Goal: Task Accomplishment & Management: Complete application form

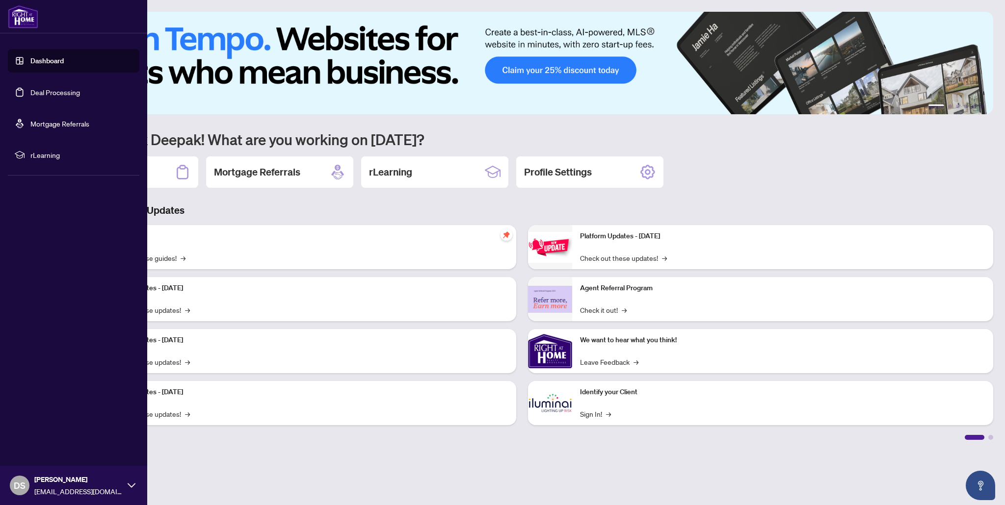
click at [48, 89] on link "Deal Processing" at bounding box center [55, 92] width 50 height 9
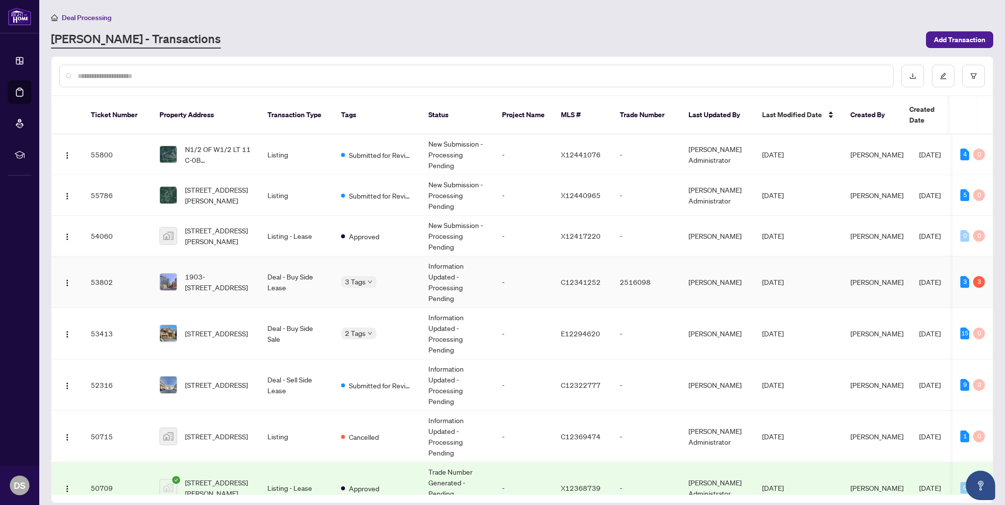
click at [358, 276] on body "Dashboard Deal Processing Mortgage Referrals rLearning DS [PERSON_NAME] [EMAIL_…" at bounding box center [502, 252] width 1005 height 505
click at [96, 269] on td "53802" at bounding box center [117, 283] width 69 height 52
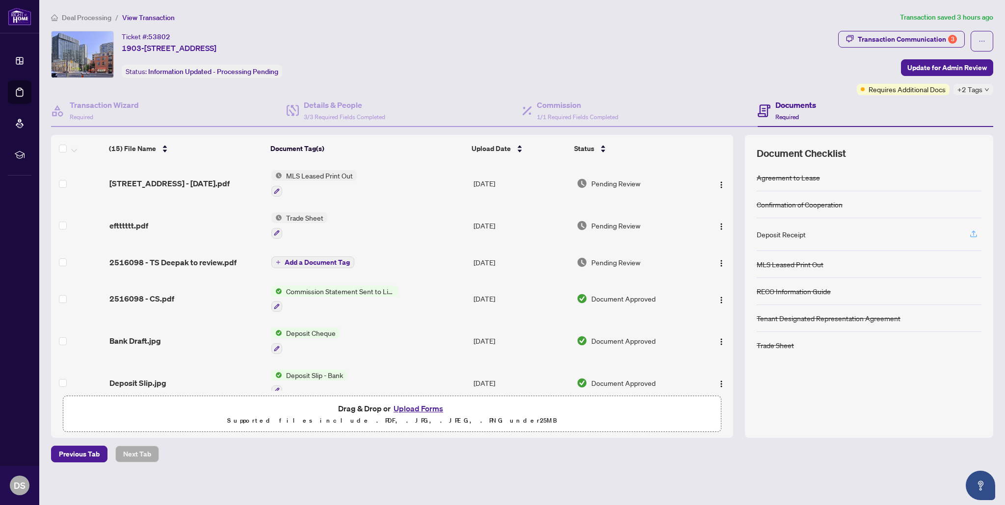
click at [976, 233] on icon "button" at bounding box center [973, 234] width 9 height 9
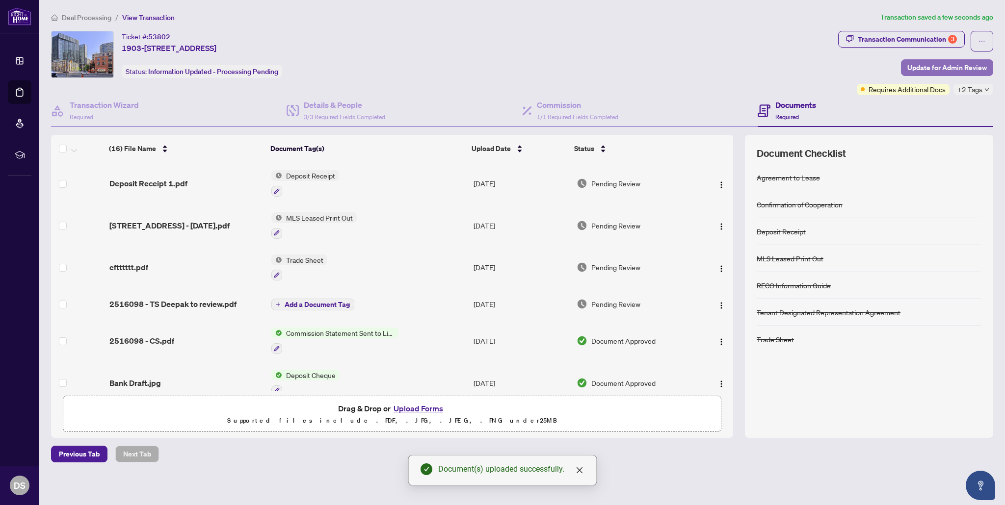
click at [950, 70] on span "Update for Admin Review" at bounding box center [946, 68] width 79 height 16
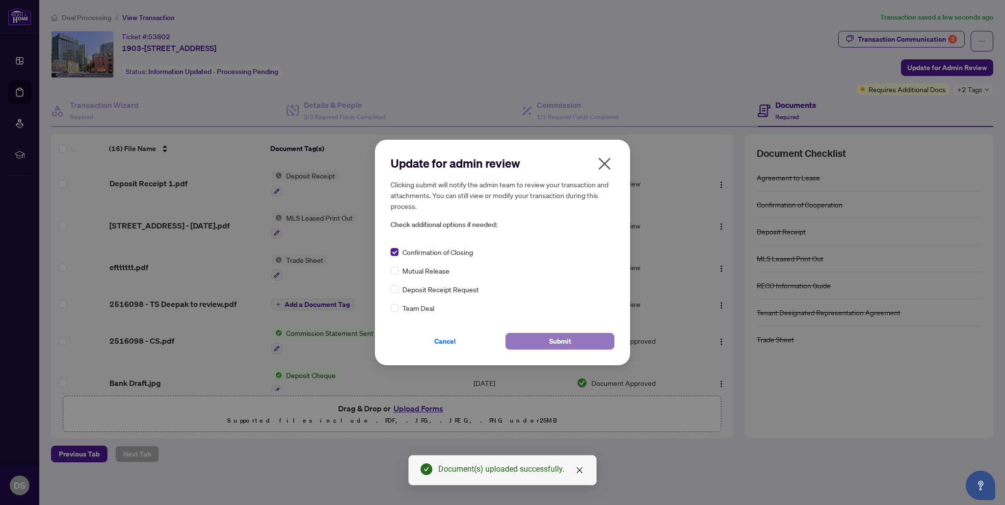
click at [576, 341] on button "Submit" at bounding box center [559, 341] width 109 height 17
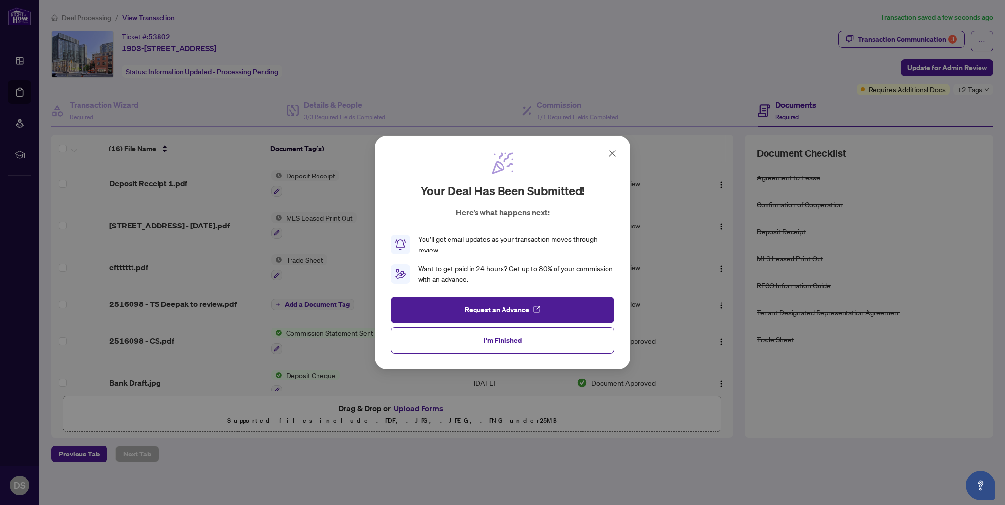
click at [500, 343] on span "I'm Finished" at bounding box center [503, 341] width 38 height 16
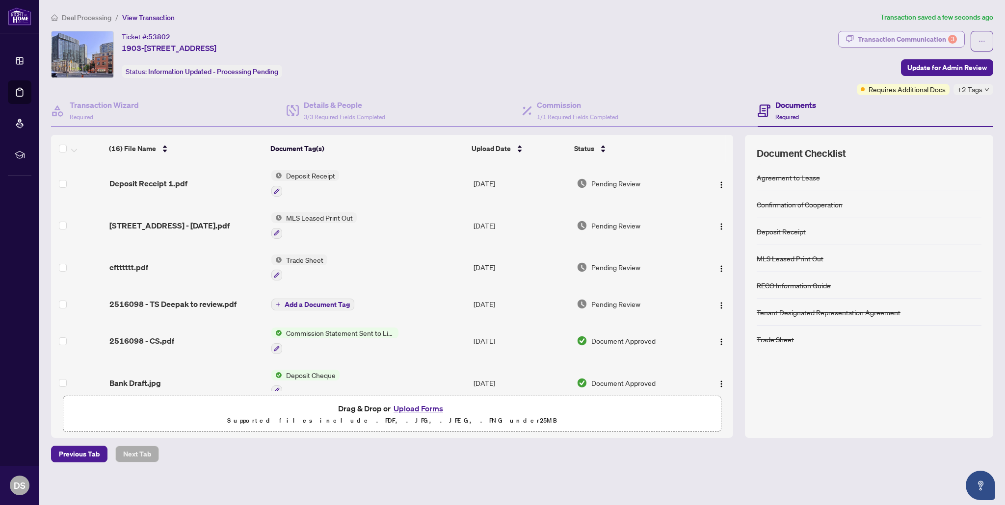
click at [869, 41] on div "Transaction Communication 3" at bounding box center [907, 39] width 99 height 16
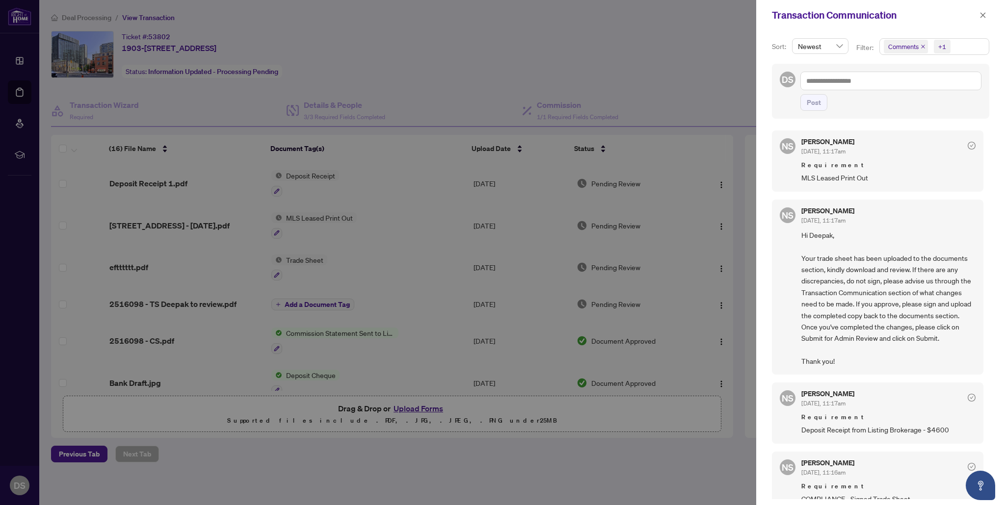
click at [21, 22] on div at bounding box center [502, 252] width 1005 height 505
